Goal: Feedback & Contribution: Submit feedback/report problem

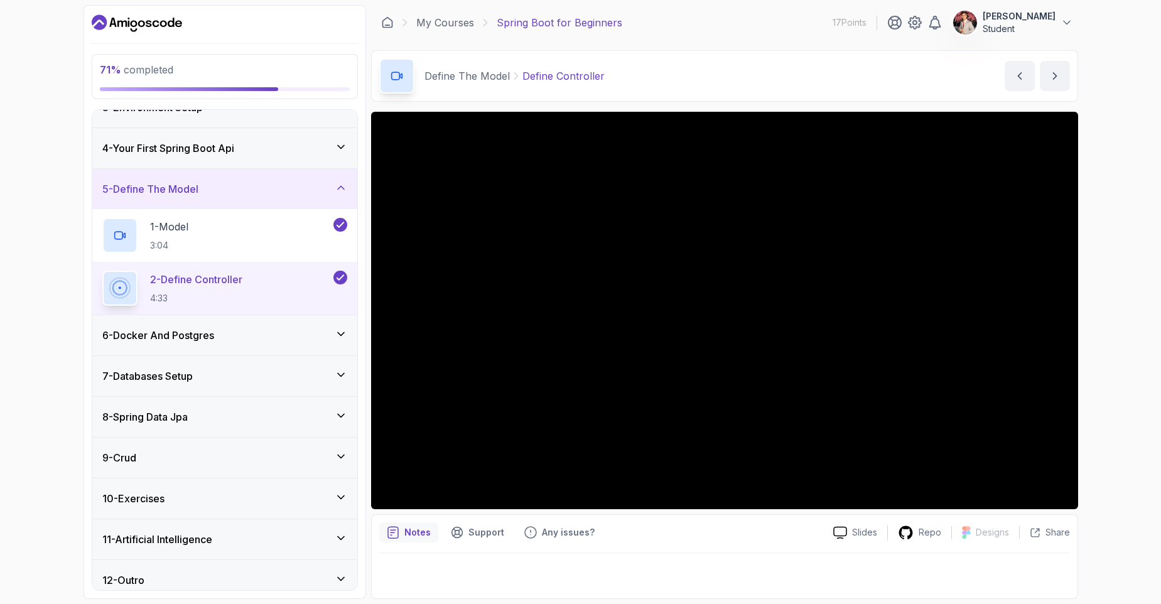
scroll to position [114, 0]
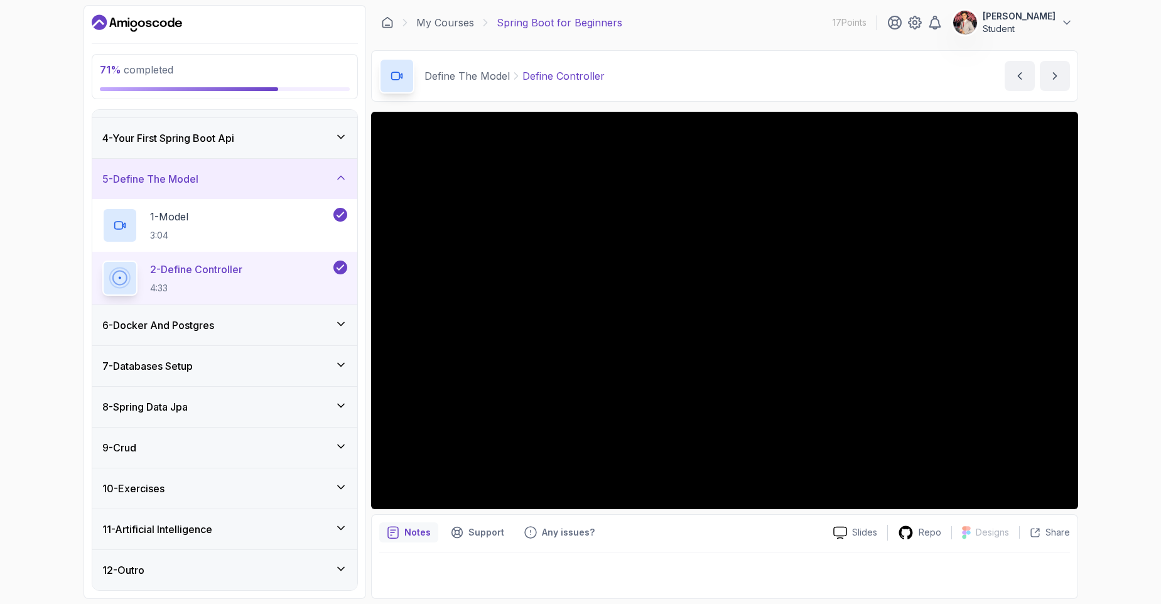
click at [227, 455] on div "9 - Crud" at bounding box center [224, 447] width 265 height 40
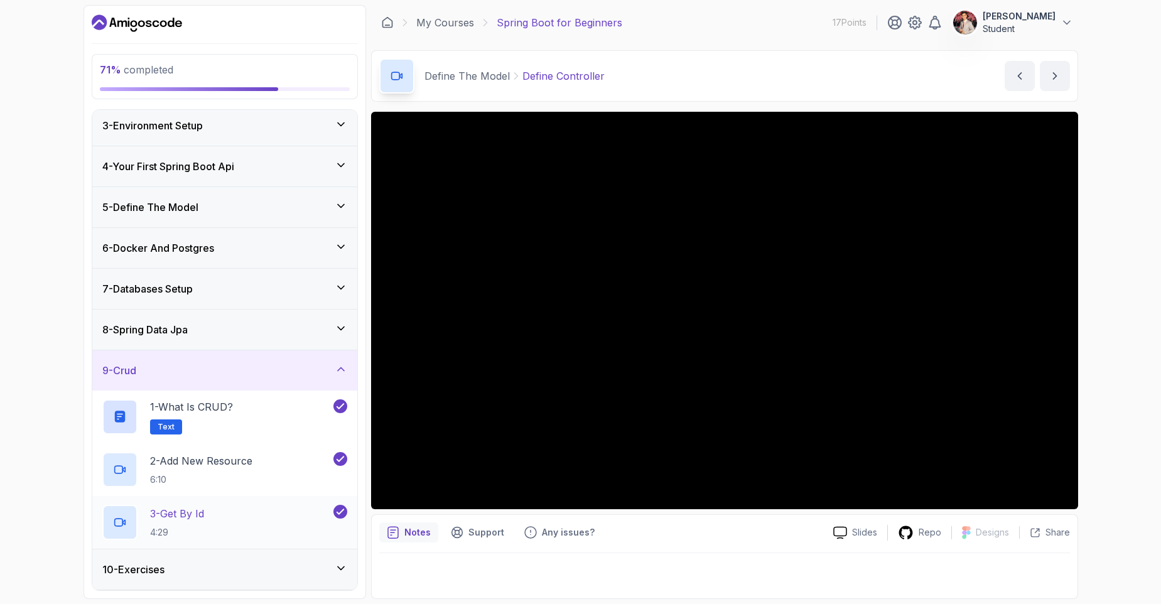
scroll to position [167, 0]
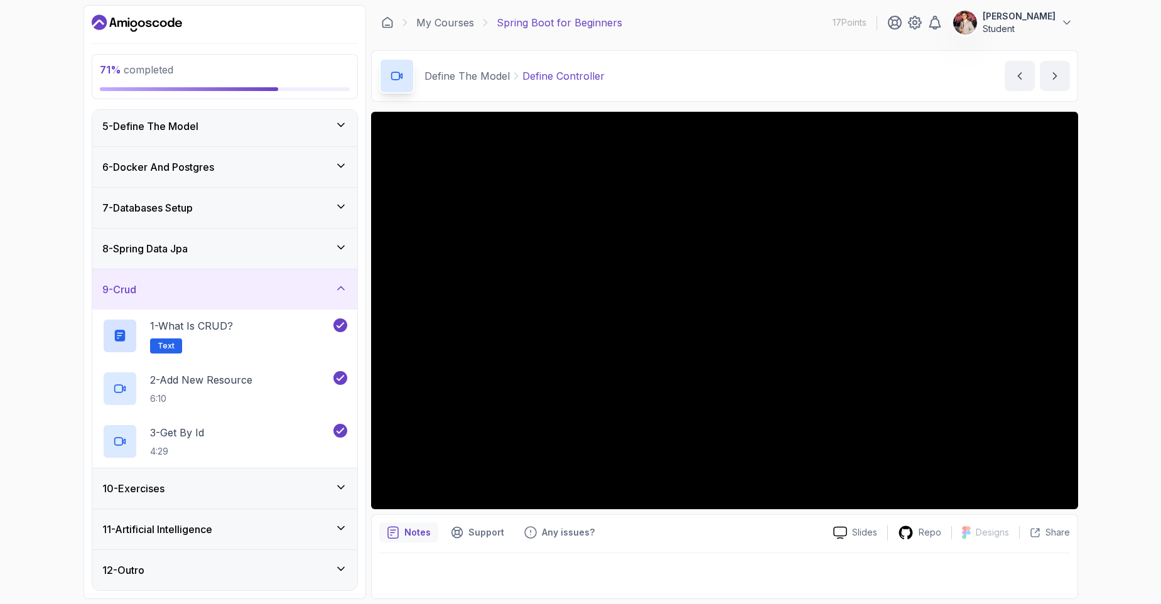
click at [194, 484] on div "10 - Exercises" at bounding box center [224, 488] width 245 height 15
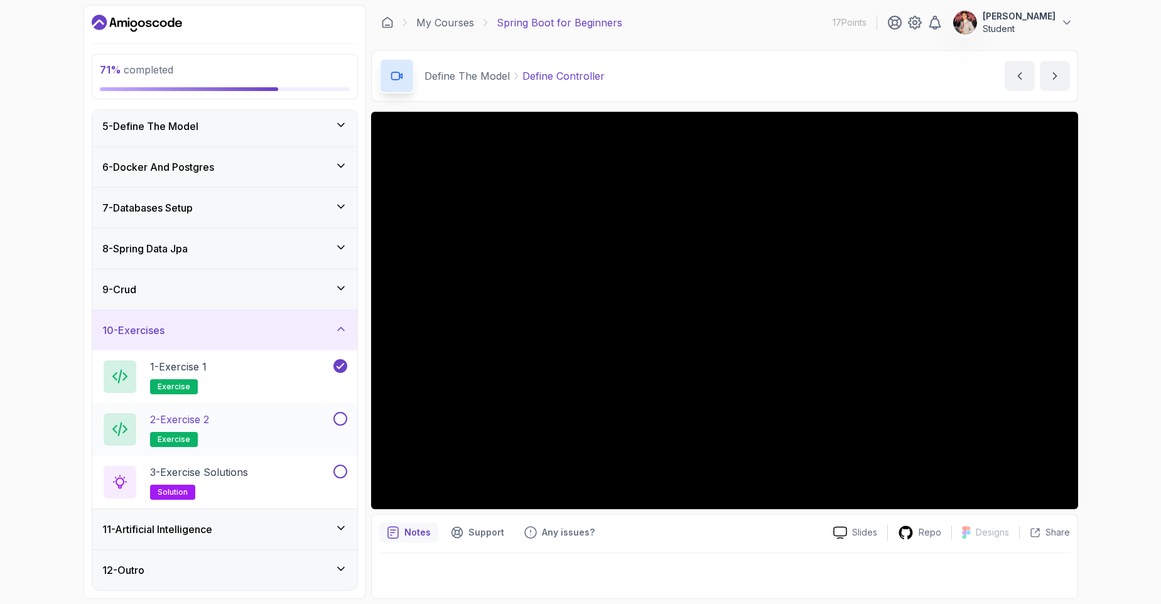
click at [230, 435] on div "2 - Exercise 2 exercise" at bounding box center [216, 429] width 228 height 35
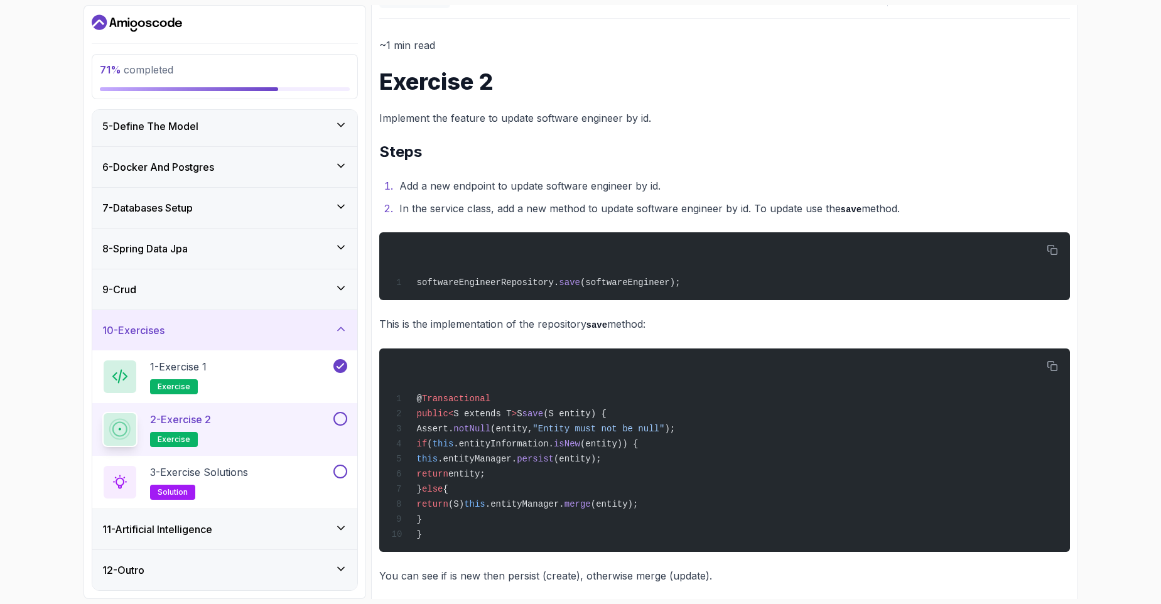
scroll to position [75, 0]
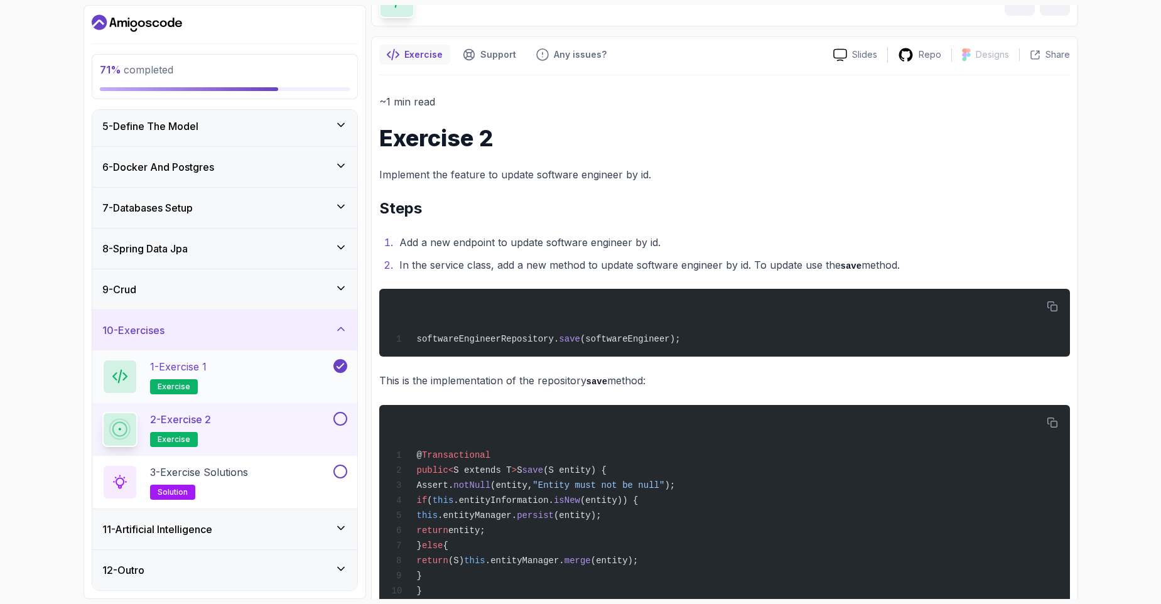
click at [293, 379] on div "1 - Exercise 1 exercise" at bounding box center [216, 376] width 228 height 35
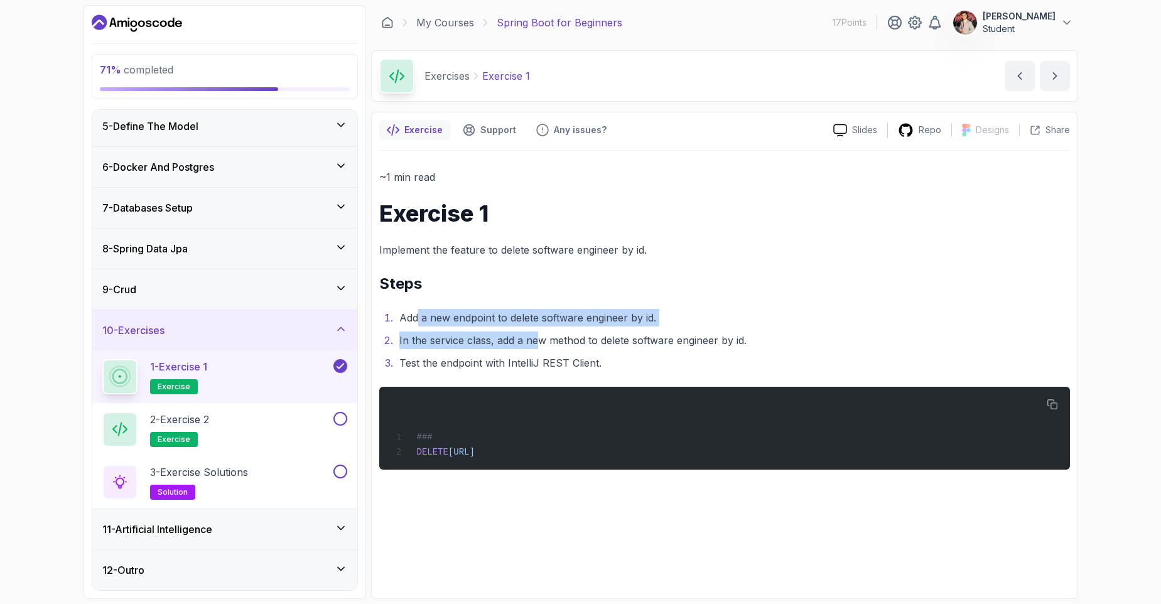
drag, startPoint x: 495, startPoint y: 335, endPoint x: 543, endPoint y: 345, distance: 48.8
click at [544, 345] on ol "Add a new endpoint to delete software engineer by id. In the service class, add…" at bounding box center [724, 340] width 690 height 63
drag, startPoint x: 434, startPoint y: 445, endPoint x: 599, endPoint y: 439, distance: 165.8
click at [613, 448] on div "### DELETE [URL]" at bounding box center [724, 428] width 670 height 68
click at [240, 424] on div "2 - Exercise 2 exercise" at bounding box center [216, 429] width 228 height 35
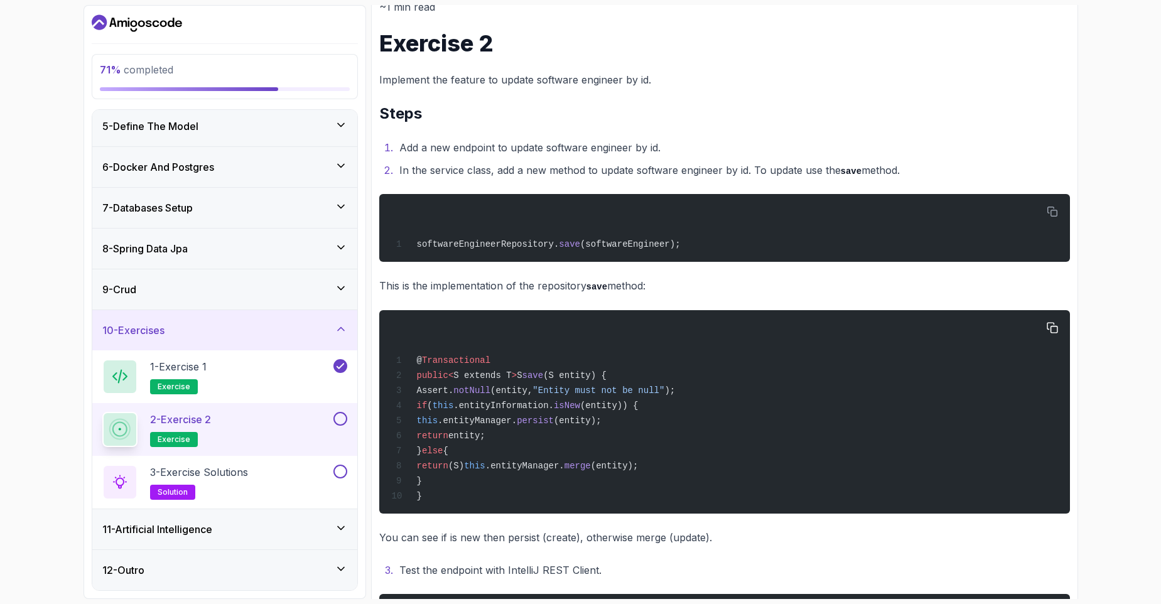
scroll to position [226, 0]
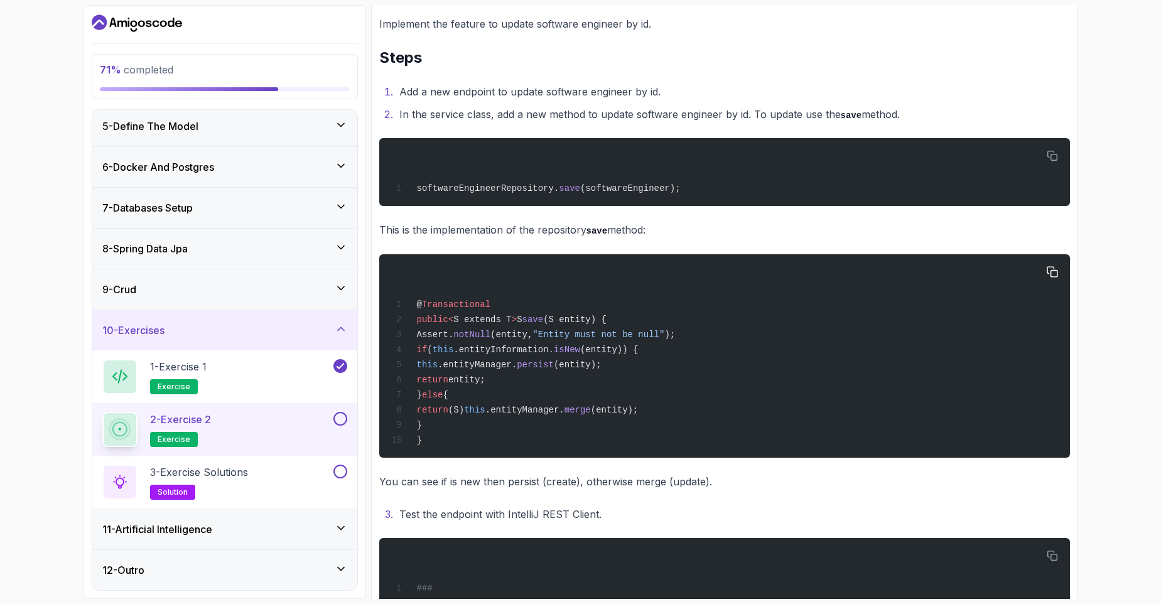
drag, startPoint x: 414, startPoint y: 302, endPoint x: 576, endPoint y: 429, distance: 206.1
click at [575, 425] on div "@ Transactional public < S extends T > S save (S entity) { Assert. notNull (ent…" at bounding box center [724, 356] width 670 height 188
drag, startPoint x: 576, startPoint y: 429, endPoint x: 518, endPoint y: 403, distance: 62.9
click at [575, 429] on div "@ Transactional public < S extends T > S save (S entity) { Assert. notNull (ent…" at bounding box center [724, 356] width 670 height 188
drag, startPoint x: 468, startPoint y: 438, endPoint x: 421, endPoint y: 293, distance: 153.0
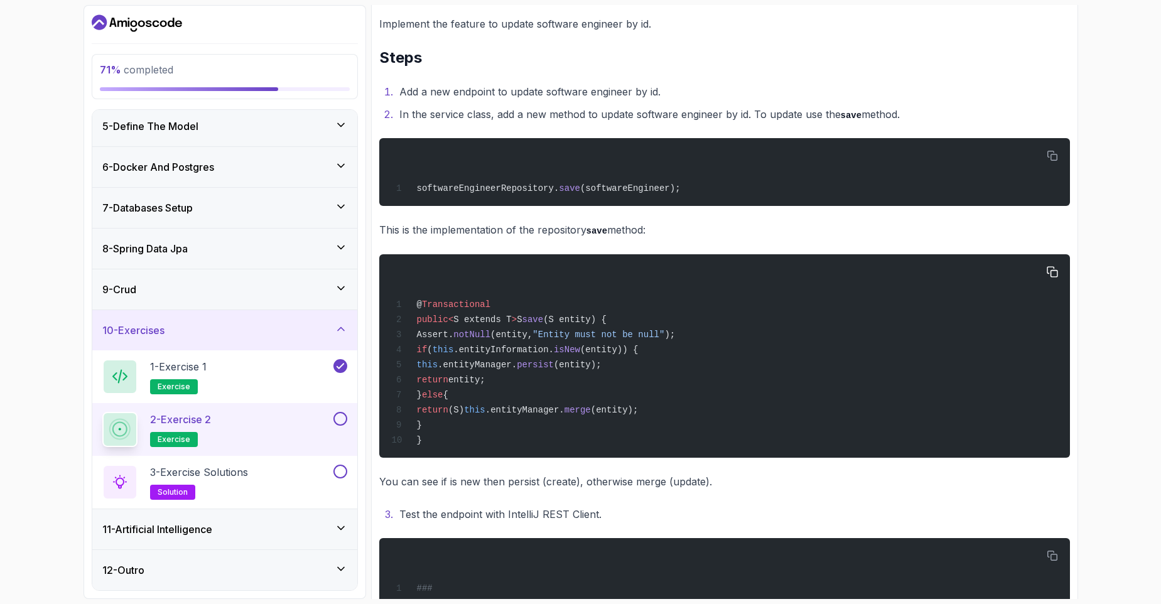
click at [417, 291] on div "@ Transactional public < S extends T > S save (S entity) { Assert. notNull (ent…" at bounding box center [724, 356] width 670 height 188
click at [493, 320] on span "S extends T" at bounding box center [482, 319] width 58 height 10
drag, startPoint x: 448, startPoint y: 304, endPoint x: 483, endPoint y: 328, distance: 42.1
click at [454, 305] on span "Transactional" at bounding box center [456, 304] width 68 height 10
drag, startPoint x: 454, startPoint y: 323, endPoint x: 569, endPoint y: 361, distance: 120.3
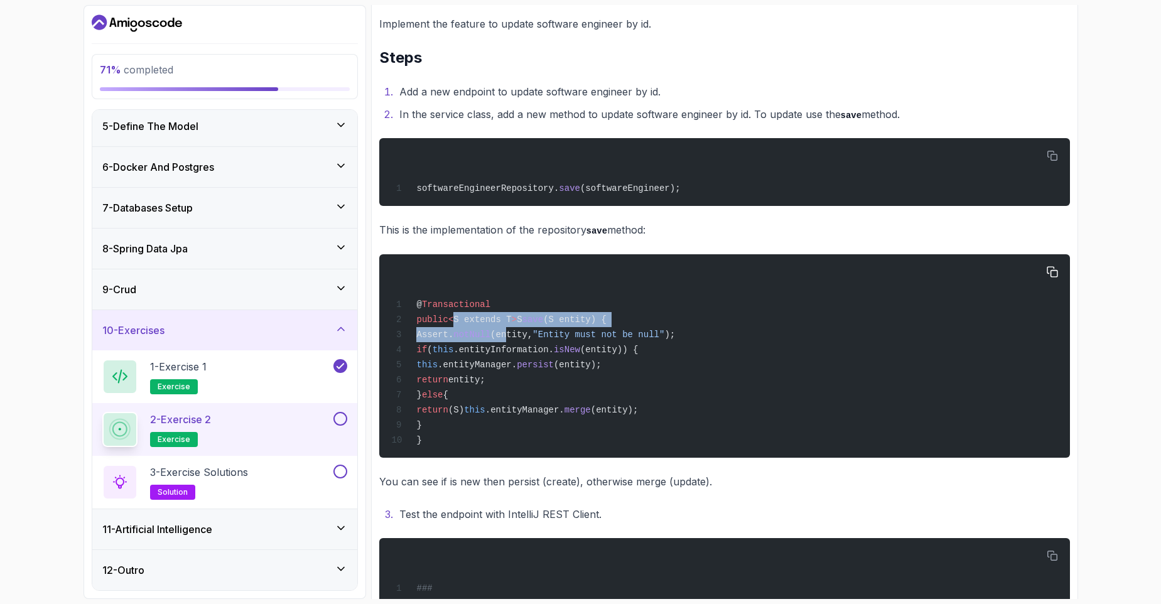
click at [525, 330] on div "@ Transactional public < S extends T > S save (S entity) { Assert. notNull (ent…" at bounding box center [724, 356] width 670 height 188
click at [554, 365] on span "persist" at bounding box center [535, 365] width 37 height 10
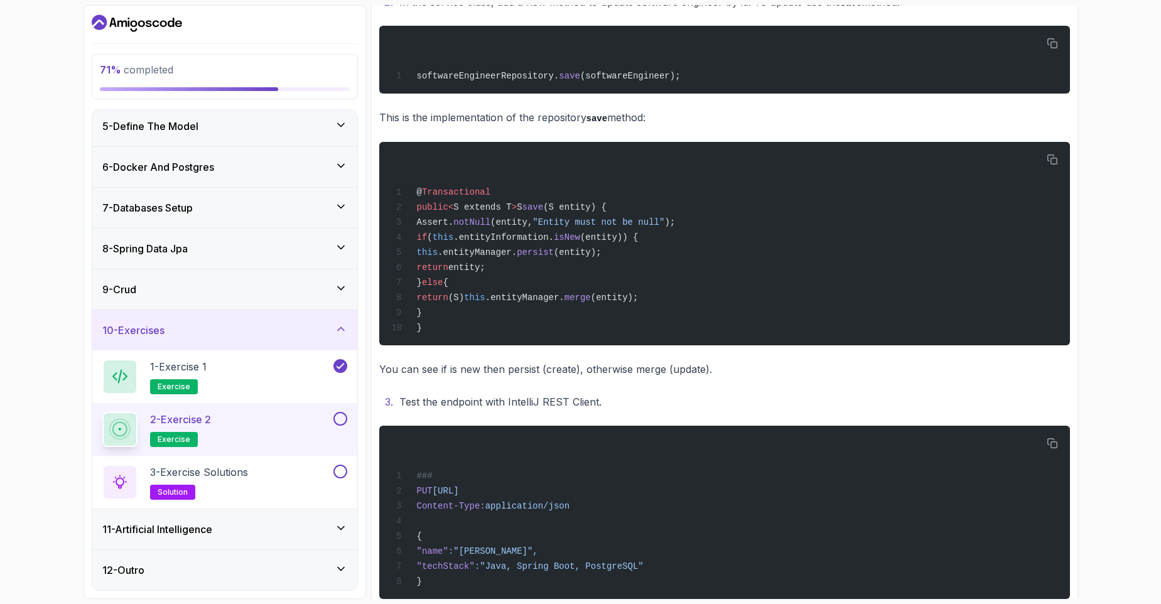
scroll to position [377, 0]
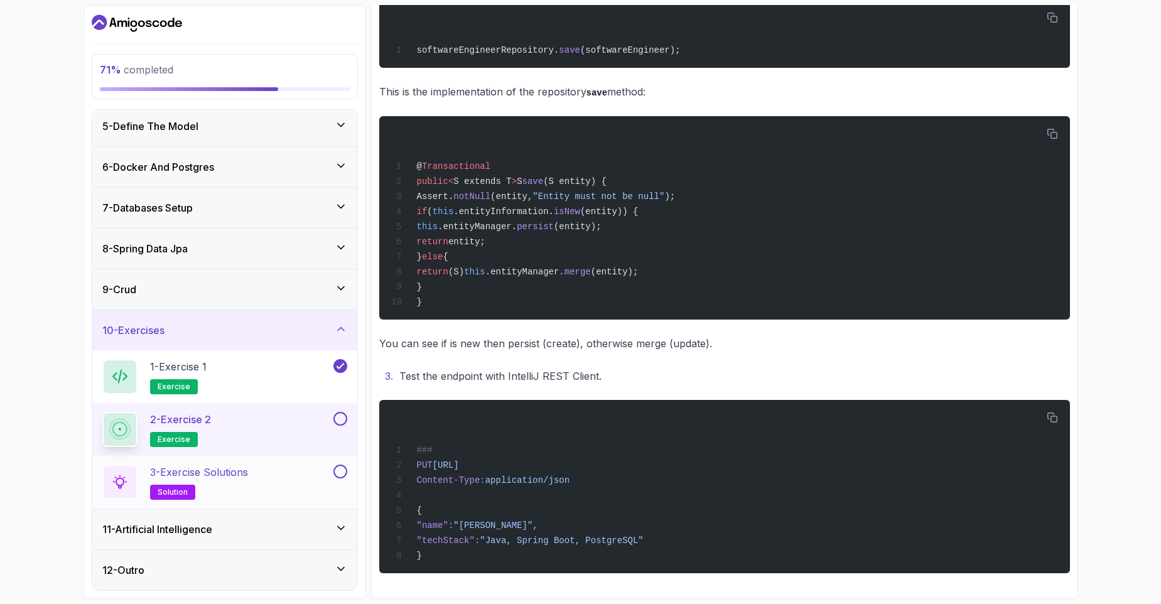
click at [231, 482] on h2 "3 - Exercise Solutions solution" at bounding box center [199, 482] width 98 height 35
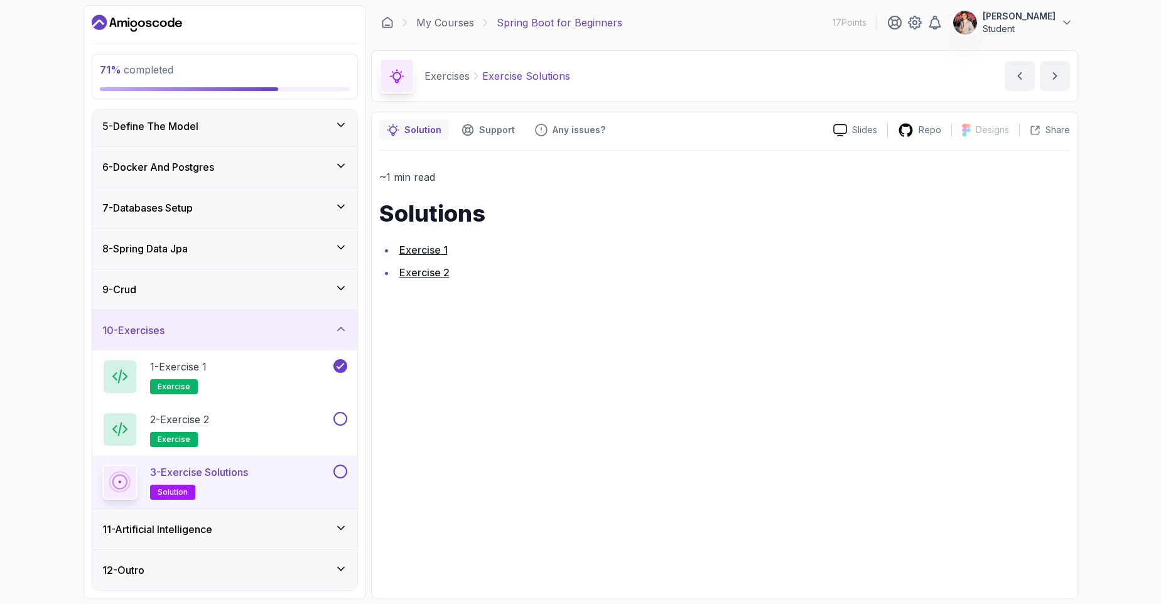
click at [429, 272] on link "Exercise 2" at bounding box center [424, 272] width 50 height 13
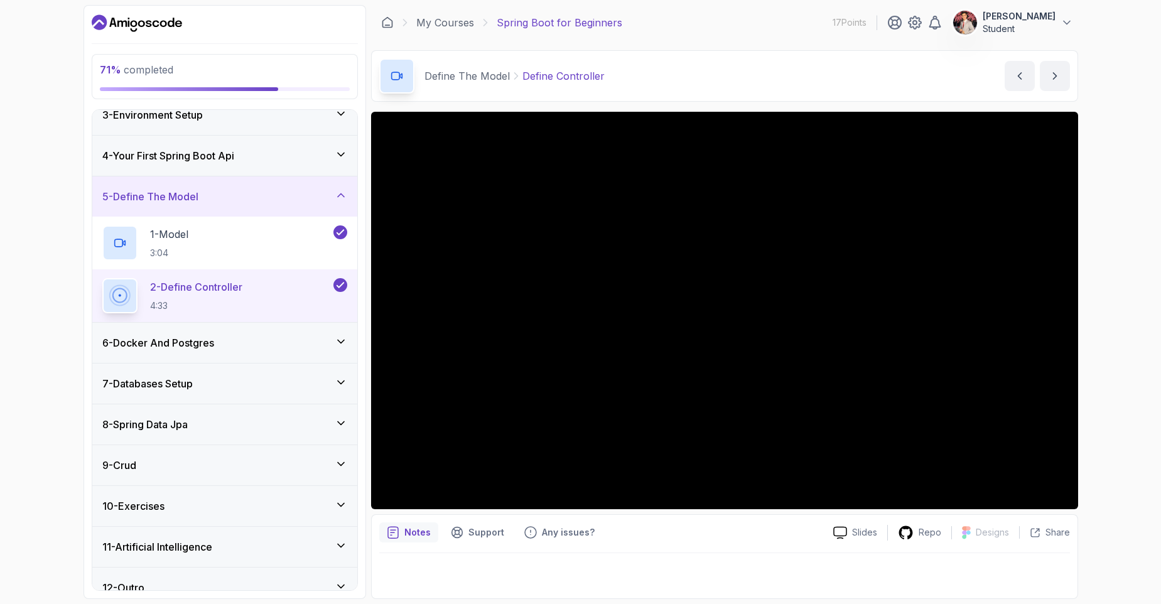
scroll to position [114, 0]
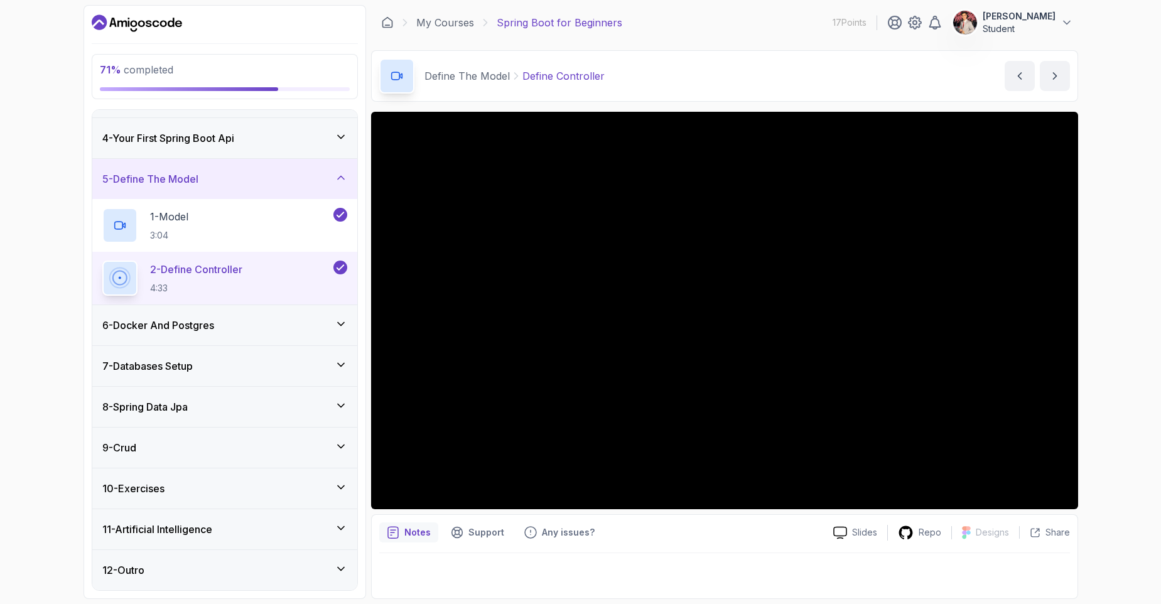
click at [293, 493] on div "10 - Exercises" at bounding box center [224, 488] width 245 height 15
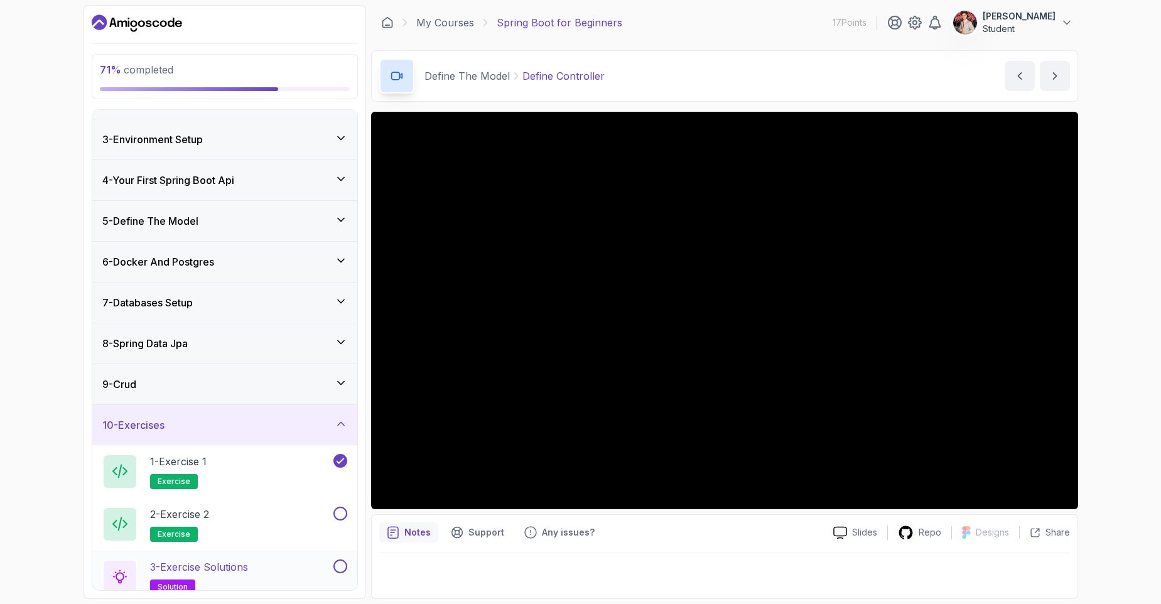
scroll to position [159, 0]
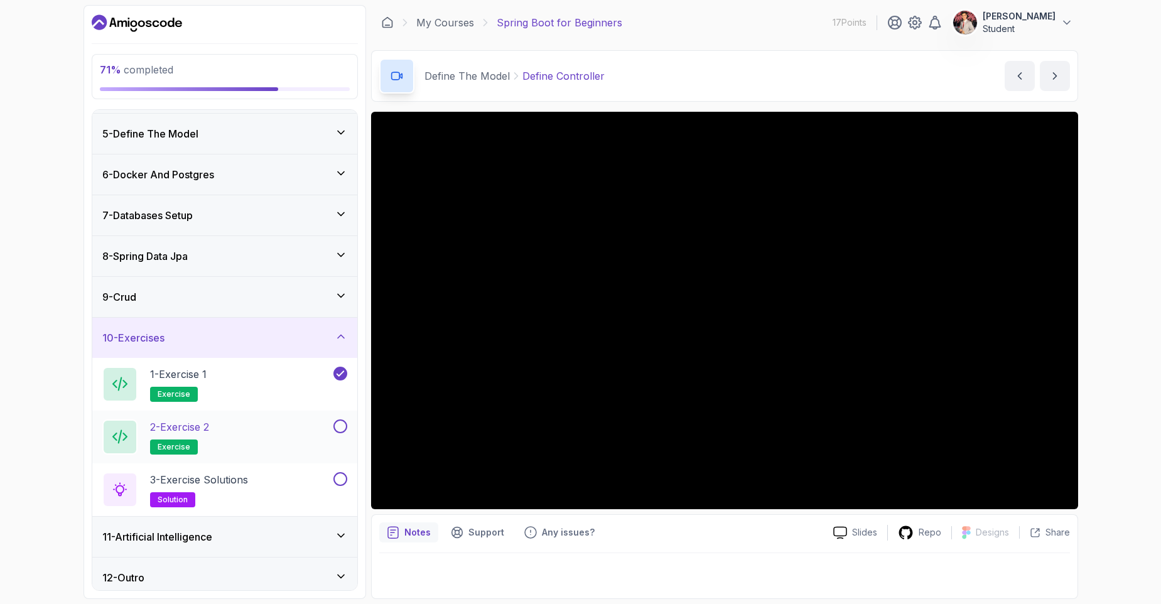
click at [335, 422] on button at bounding box center [340, 426] width 14 height 14
click at [341, 483] on button at bounding box center [340, 479] width 14 height 14
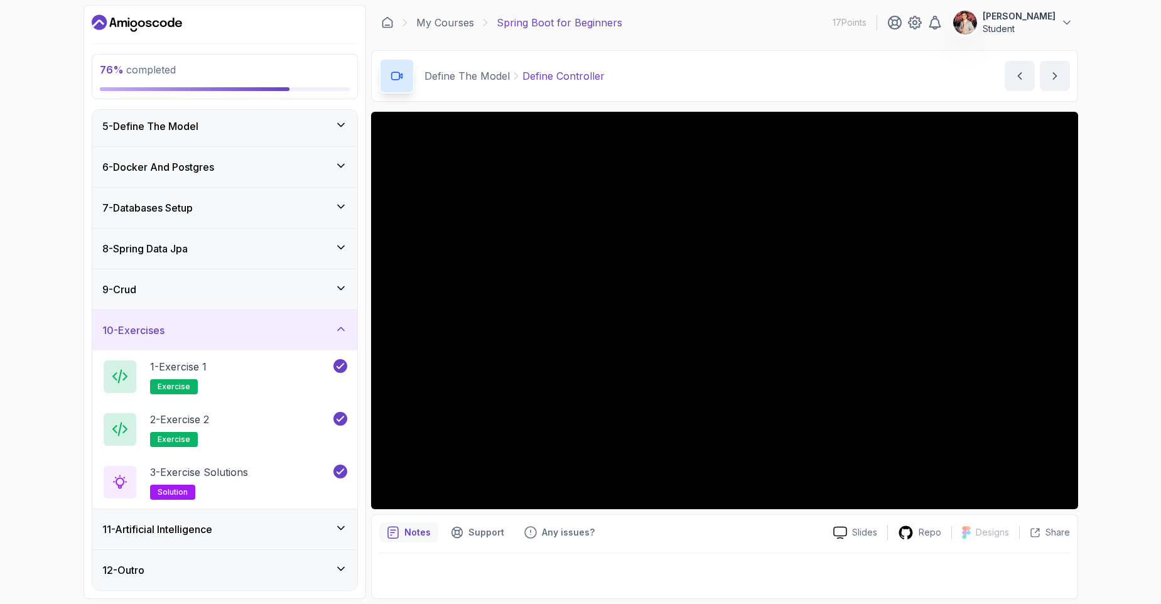
click at [227, 530] on div "11 - Artificial Intelligence" at bounding box center [224, 529] width 245 height 15
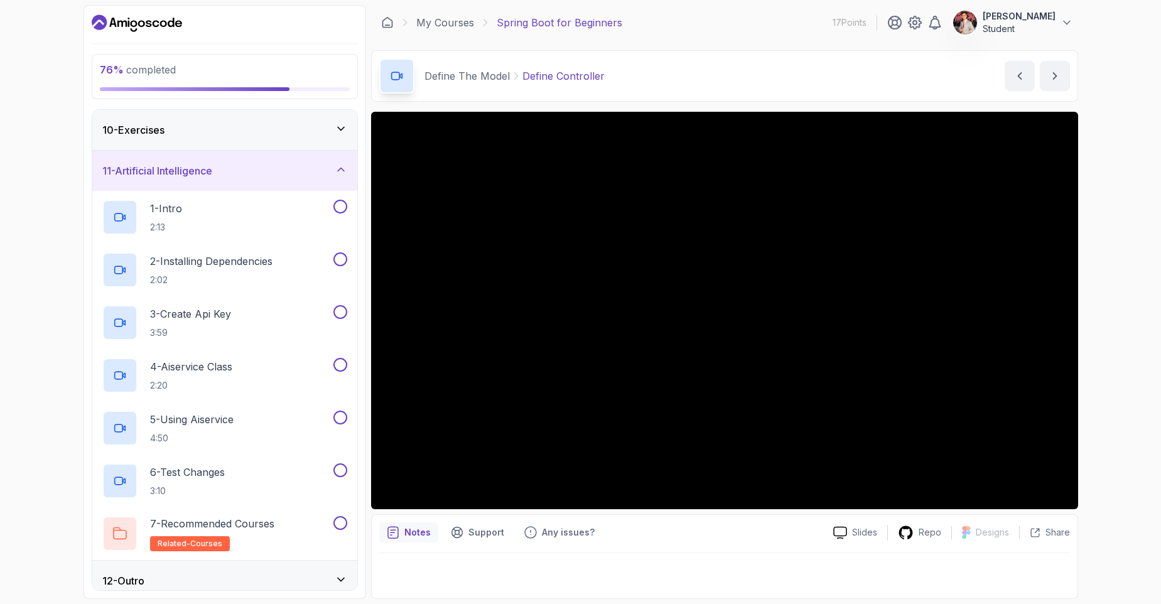
scroll to position [378, 0]
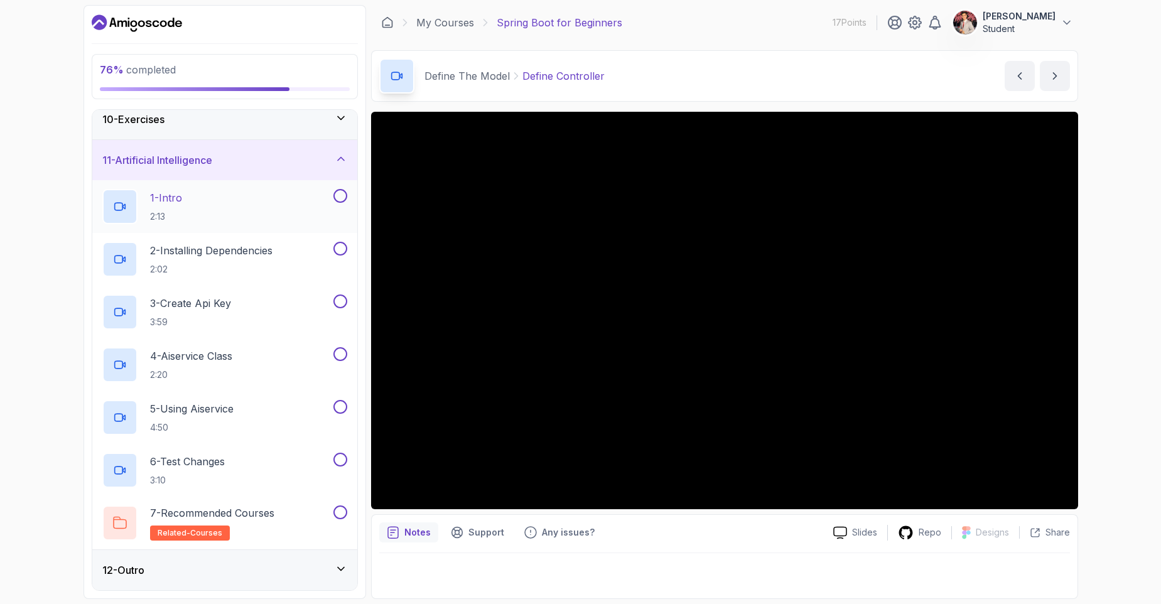
click at [241, 198] on div "1 - Intro 2:13" at bounding box center [216, 206] width 228 height 35
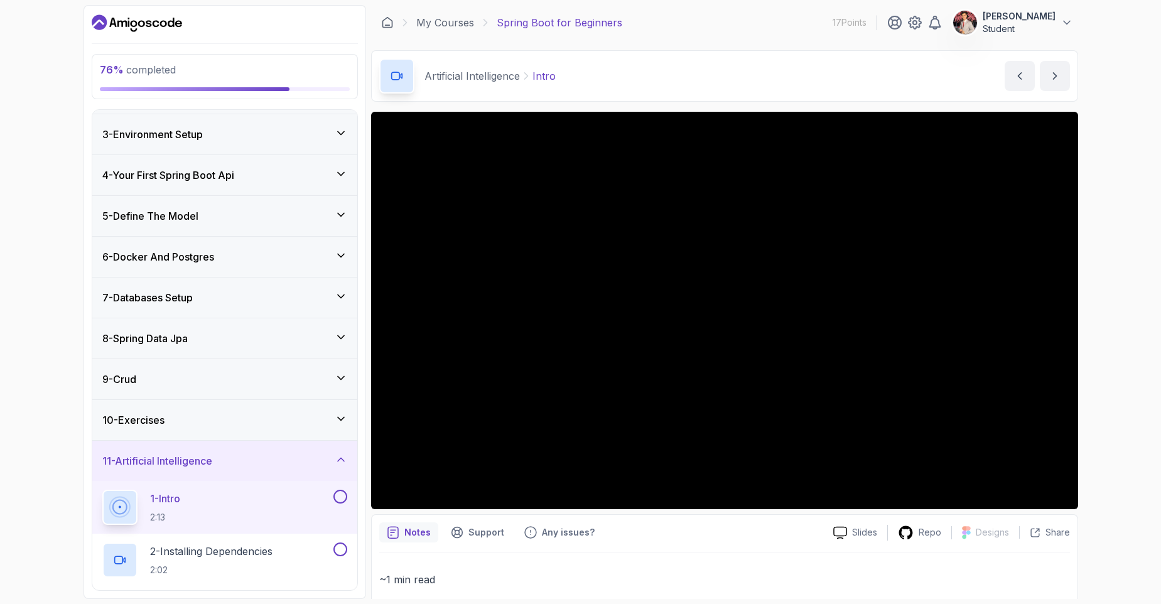
scroll to position [77, 0]
click at [339, 417] on icon at bounding box center [341, 419] width 13 height 13
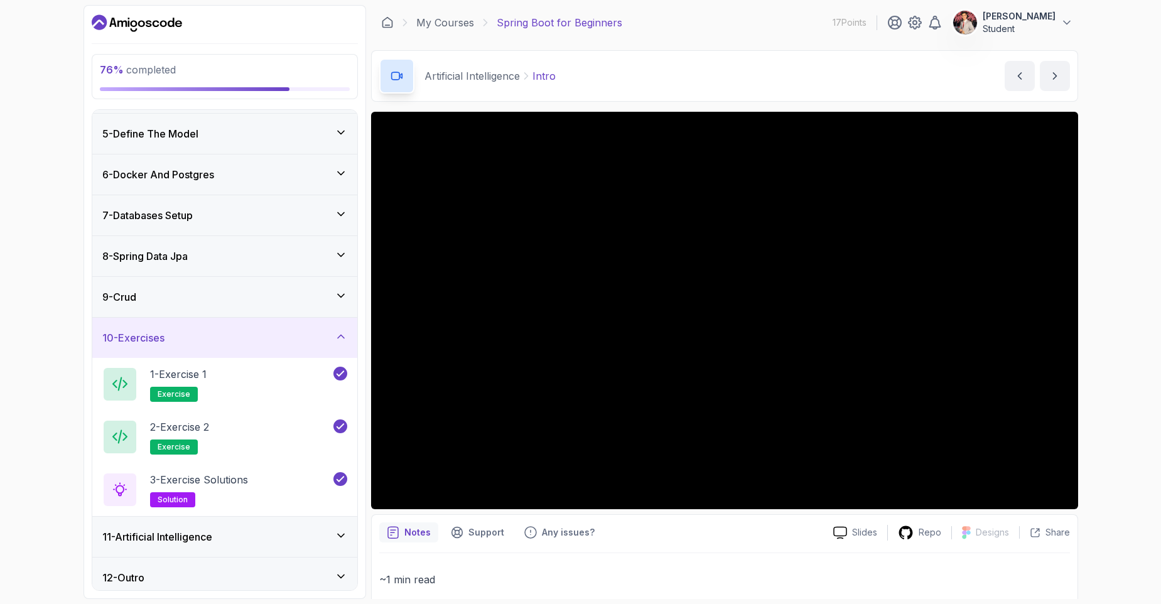
click at [330, 331] on div "10 - Exercises" at bounding box center [224, 337] width 245 height 15
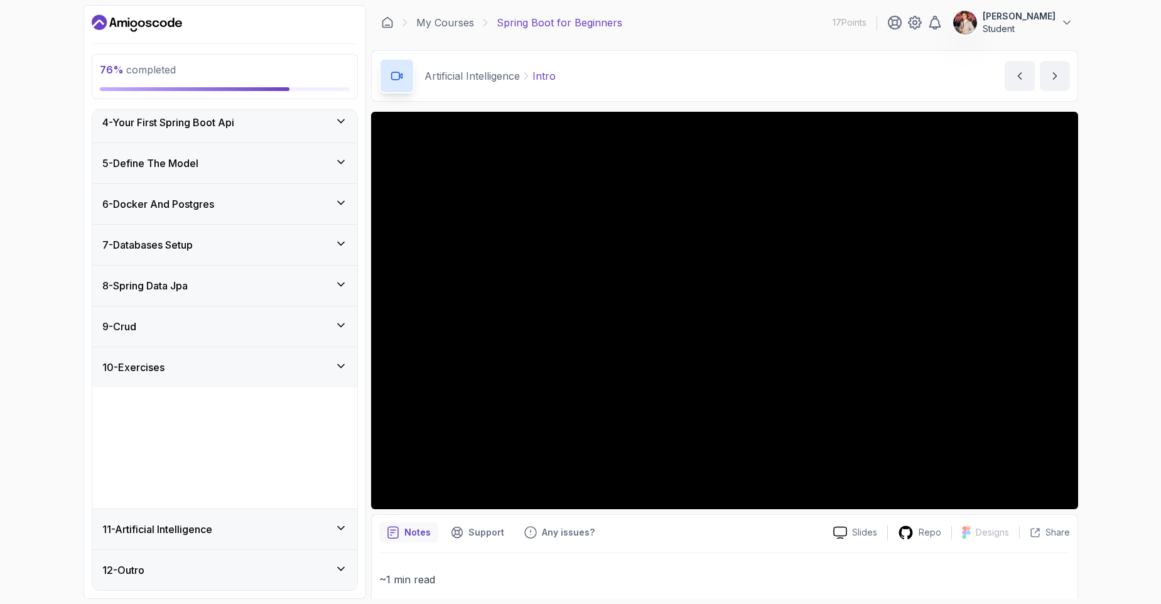
scroll to position [9, 0]
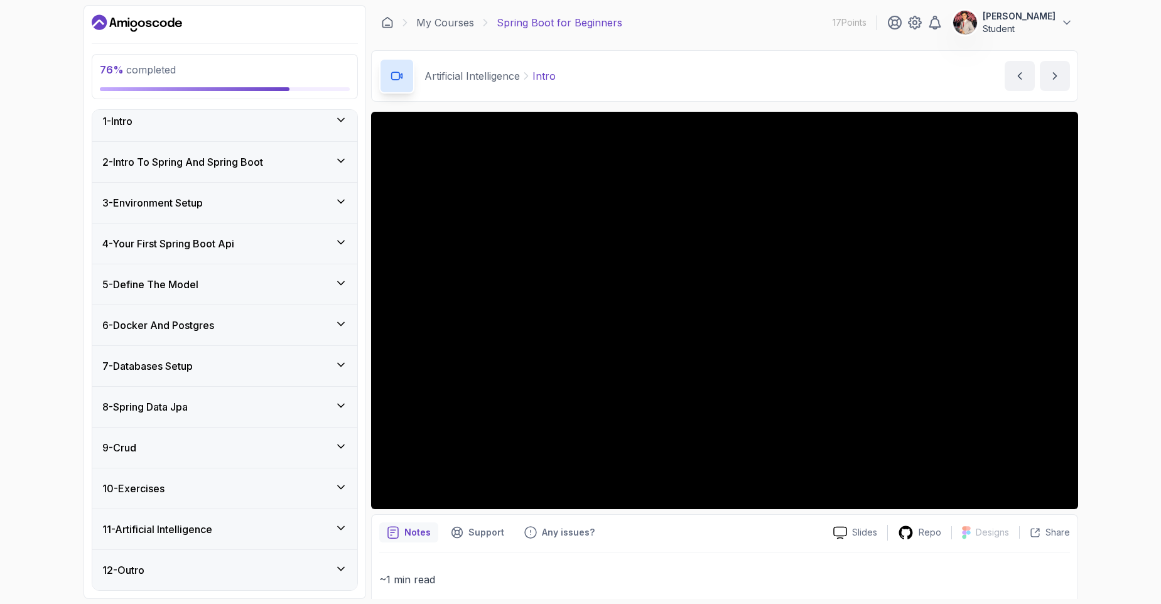
click at [292, 485] on div "10 - Exercises" at bounding box center [224, 488] width 245 height 15
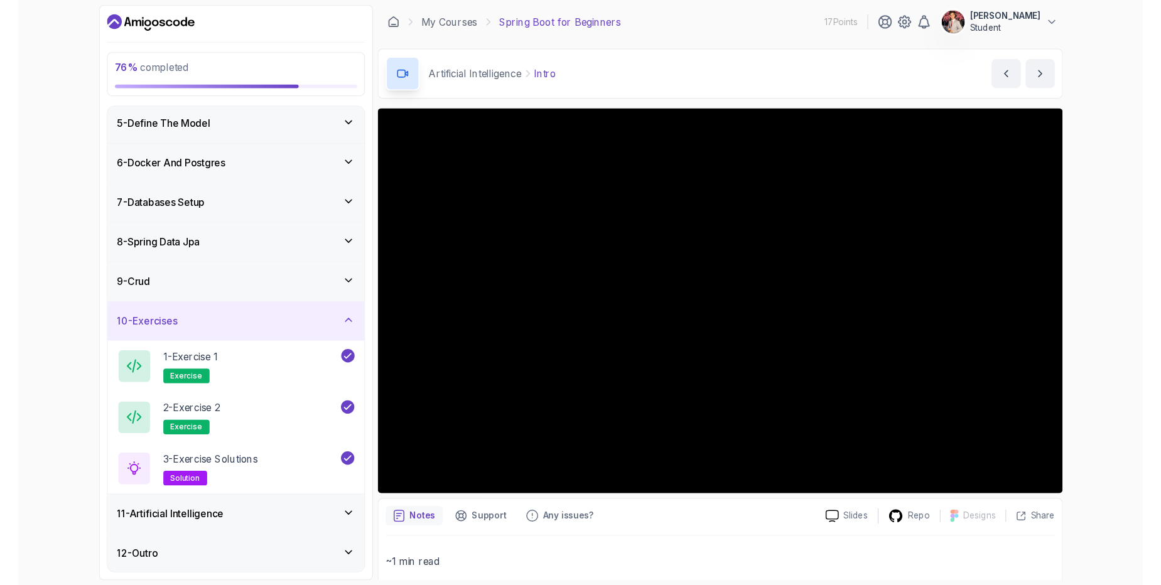
scroll to position [167, 0]
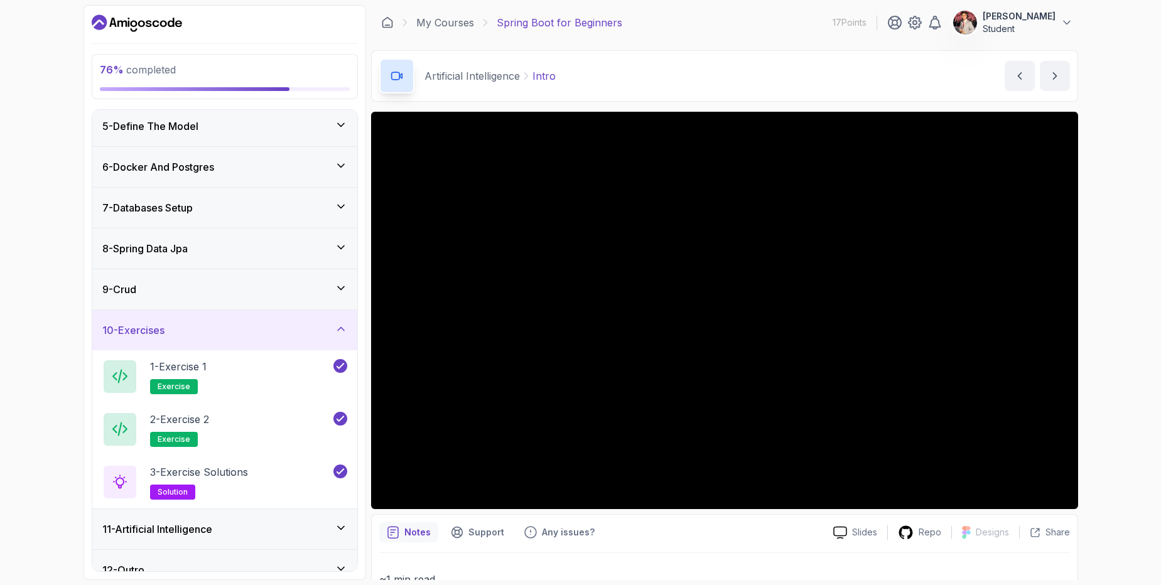
click at [38, 236] on div "76 % completed 1 - Intro 2 - Intro To Spring And Spring Boot 3 - Environment Se…" at bounding box center [580, 292] width 1161 height 585
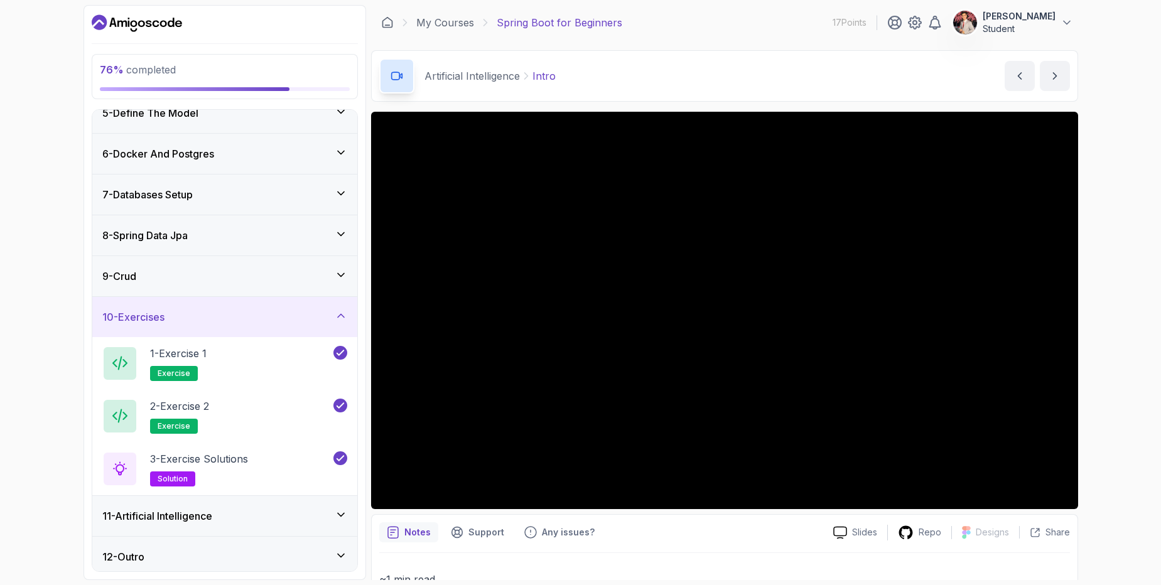
scroll to position [186, 0]
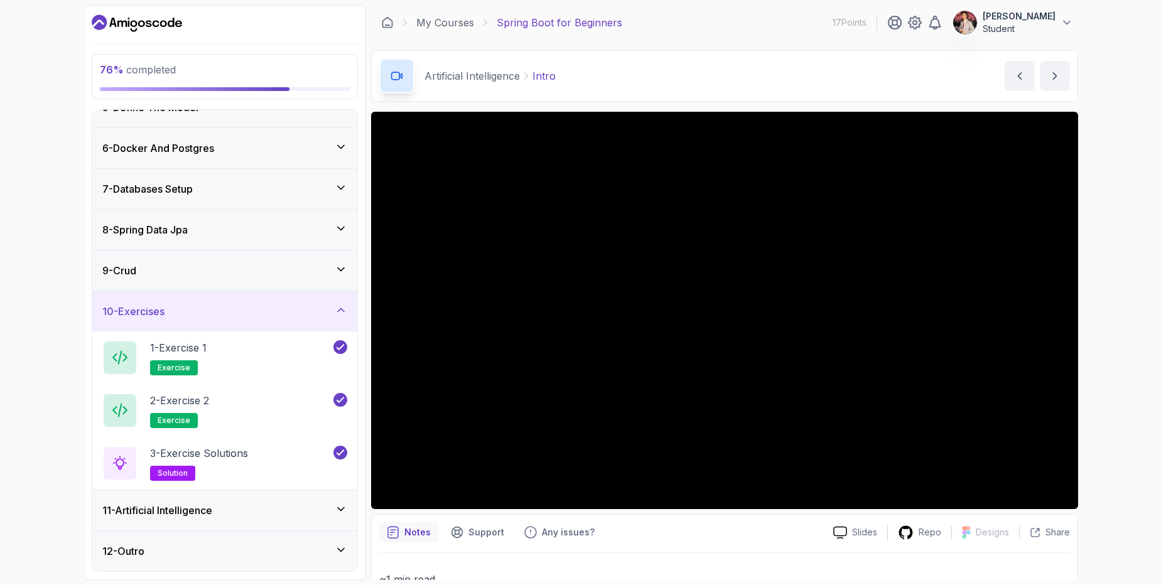
click at [336, 552] on icon at bounding box center [341, 550] width 13 height 13
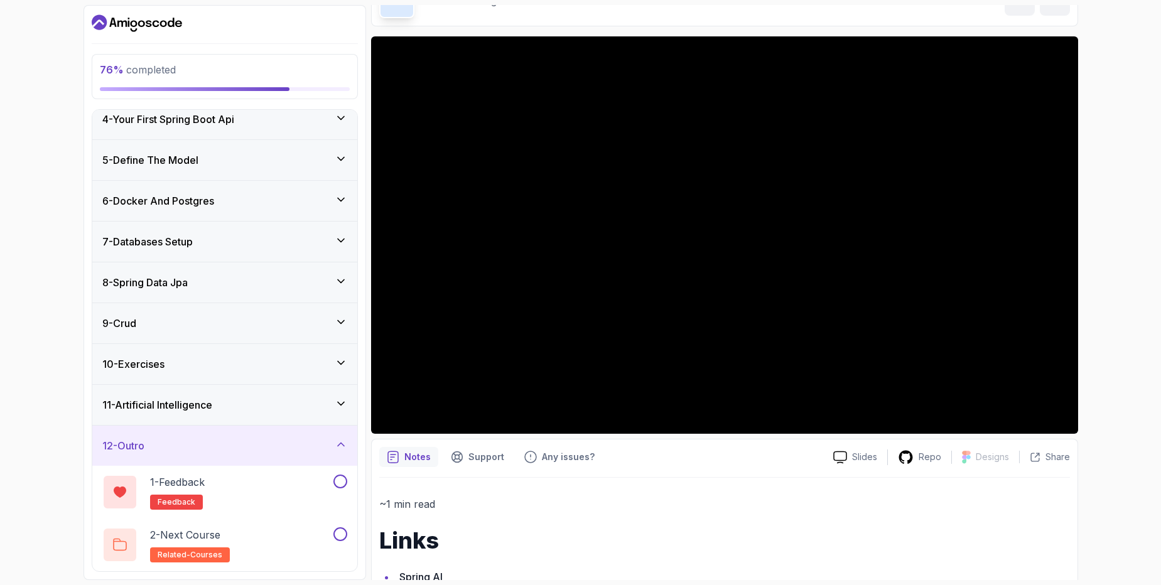
scroll to position [112, 0]
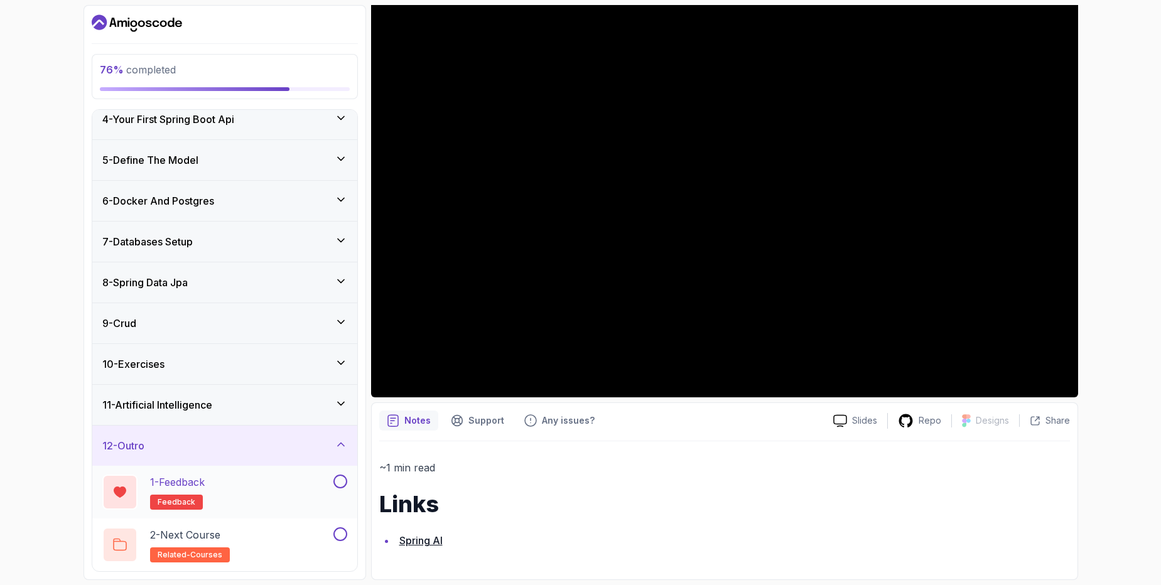
click at [304, 491] on div "1 - Feedback feedback" at bounding box center [216, 492] width 228 height 35
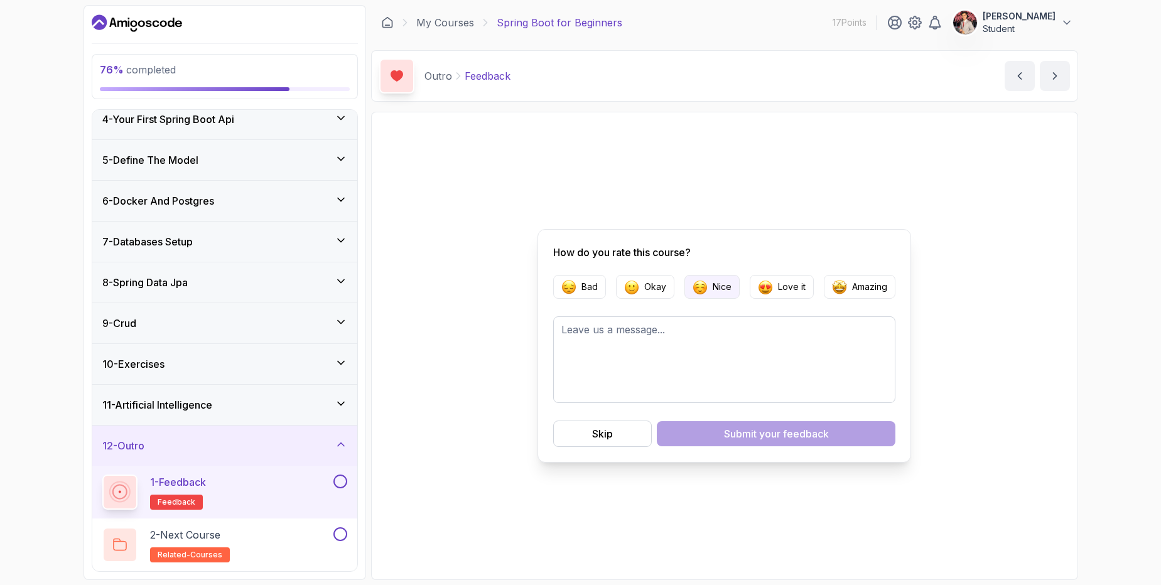
click at [714, 293] on button "Nice" at bounding box center [711, 287] width 55 height 24
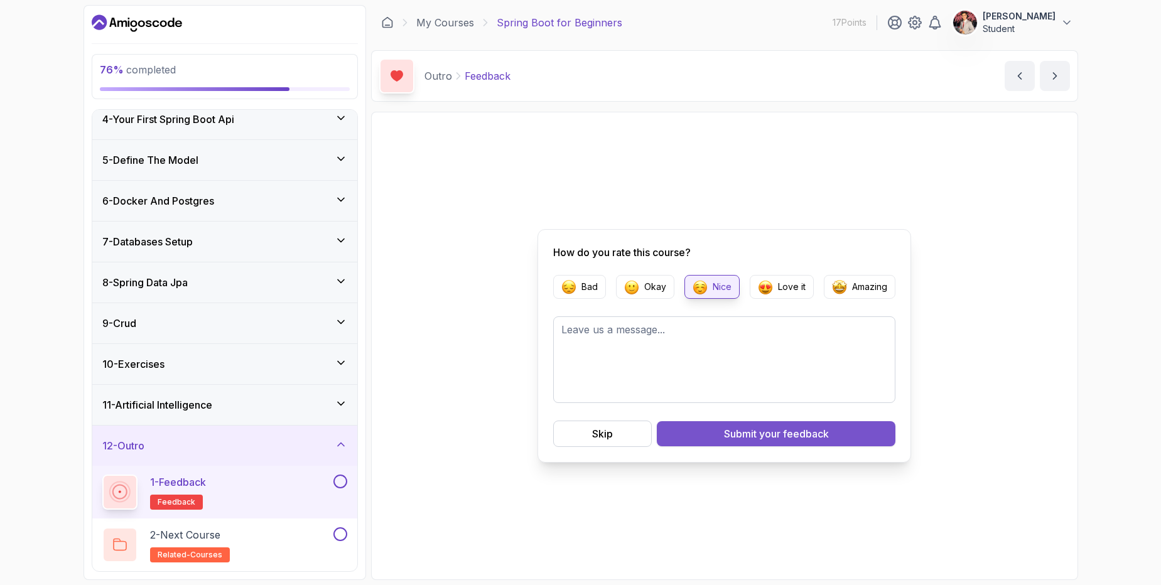
click at [690, 438] on button "Submit your feedback" at bounding box center [776, 433] width 239 height 25
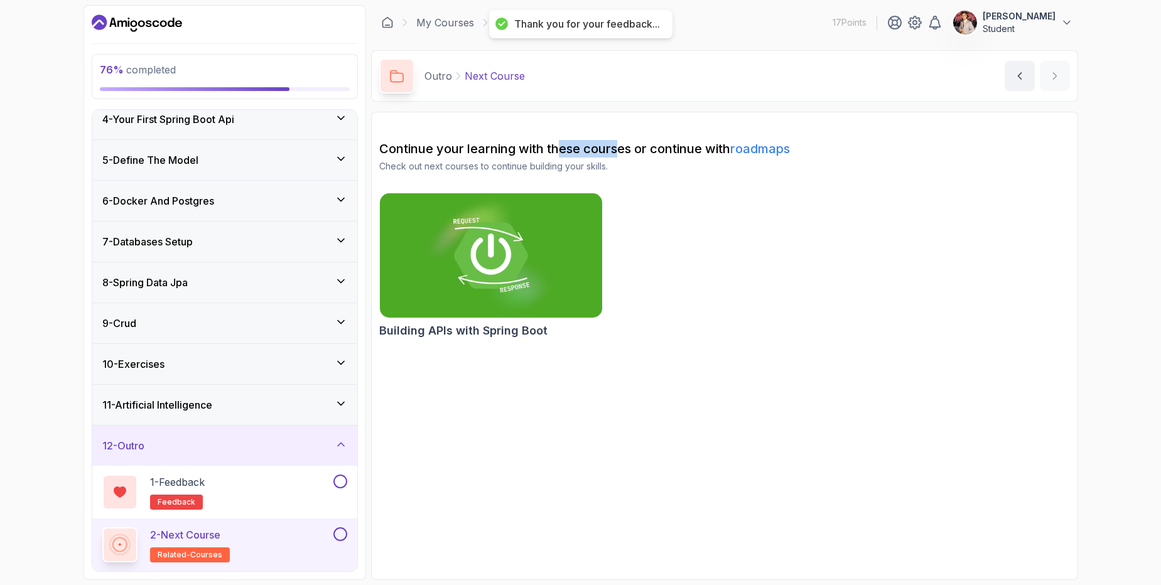
drag, startPoint x: 567, startPoint y: 147, endPoint x: 643, endPoint y: 142, distance: 75.5
click at [624, 145] on h2 "Continue your learning with these courses or continue with roadmaps" at bounding box center [724, 149] width 690 height 18
click at [645, 141] on h2 "Continue your learning with these courses or continue with roadmaps" at bounding box center [724, 149] width 690 height 18
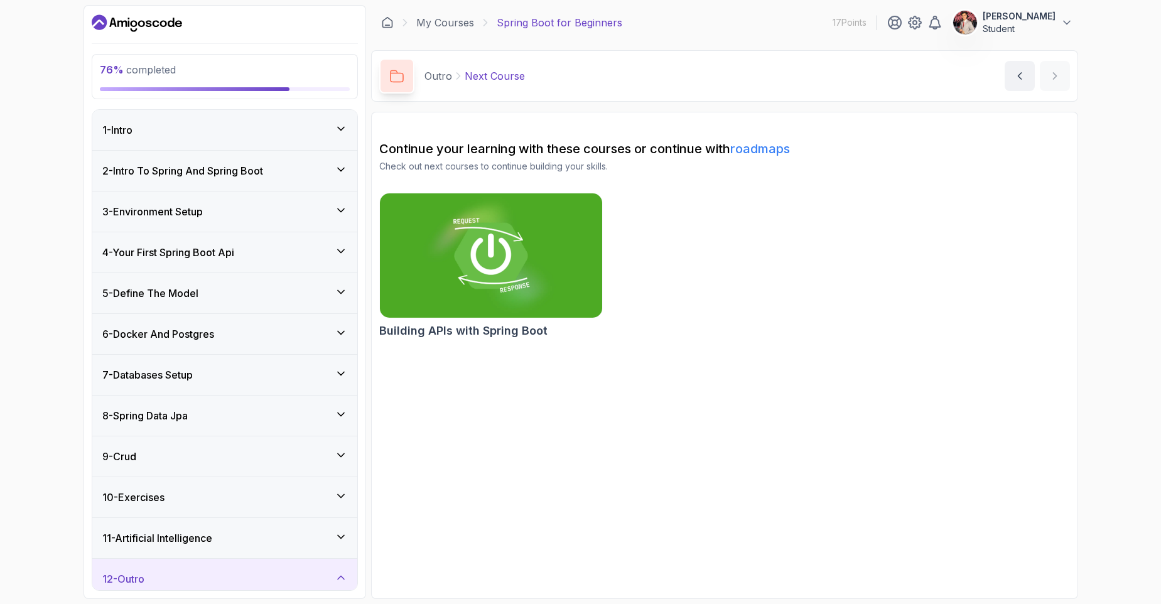
scroll to position [114, 0]
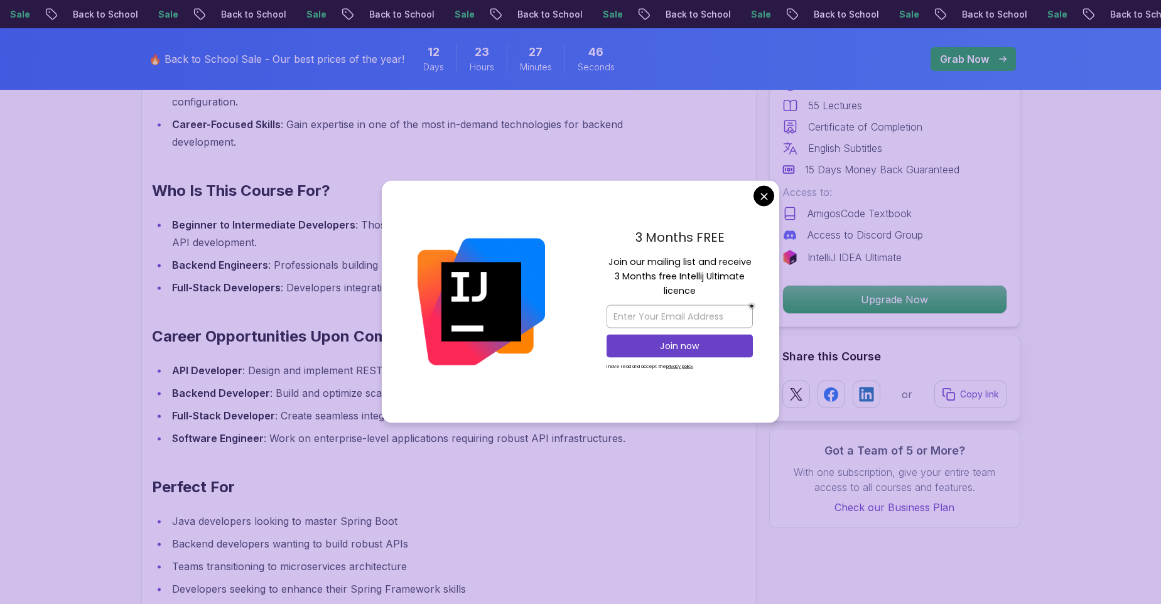
scroll to position [1299, 0]
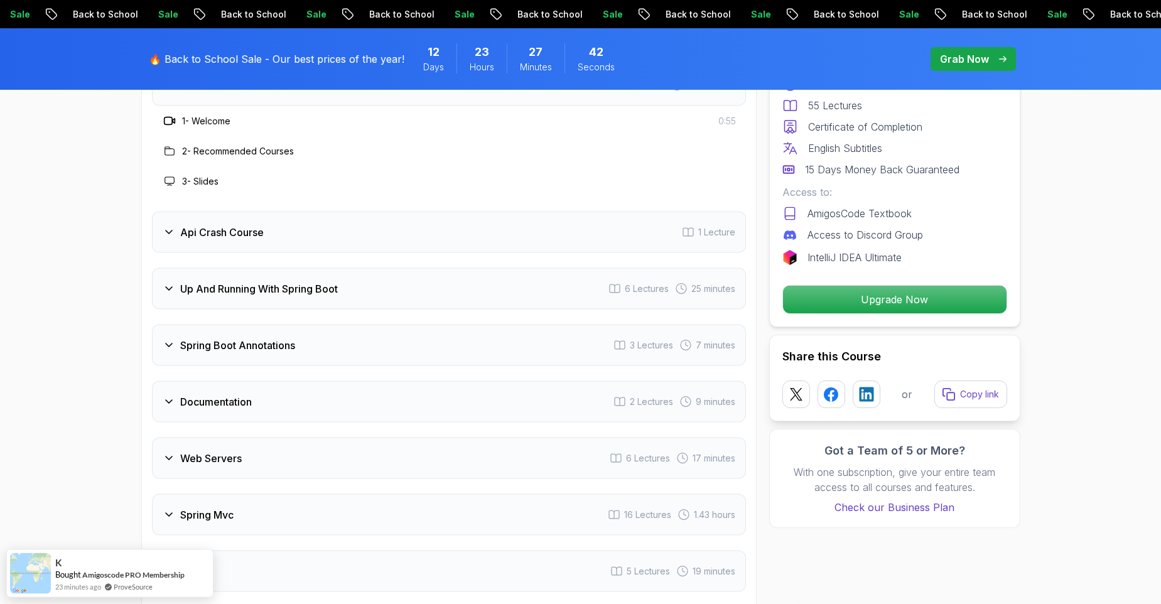
scroll to position [2166, 0]
